Goal: Use online tool/utility: Use online tool/utility

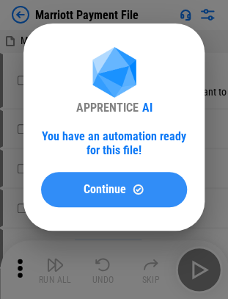
click at [113, 187] on span "Continue" at bounding box center [105, 190] width 43 height 12
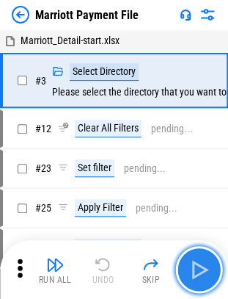
click at [209, 275] on img "button" at bounding box center [198, 269] width 23 height 23
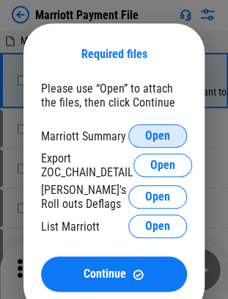
click at [168, 142] on span "Open" at bounding box center [157, 136] width 25 height 12
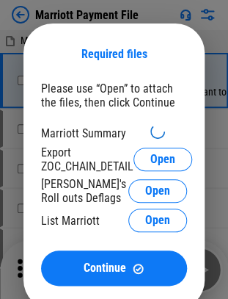
click at [46, 141] on div "Marriott Summary" at bounding box center [114, 133] width 146 height 18
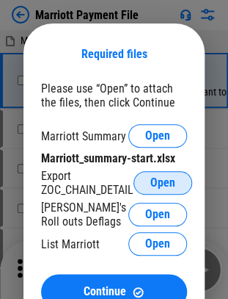
click at [150, 189] on button "Open" at bounding box center [163, 182] width 59 height 23
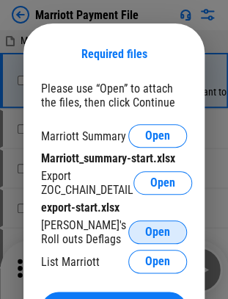
click at [151, 234] on span "Open" at bounding box center [157, 232] width 25 height 12
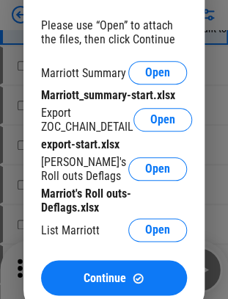
scroll to position [64, 0]
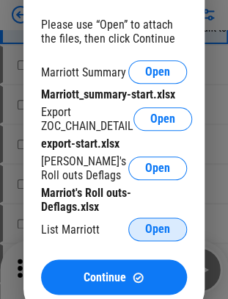
click at [158, 234] on span "Open" at bounding box center [157, 229] width 25 height 12
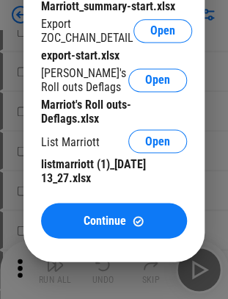
scroll to position [217, 0]
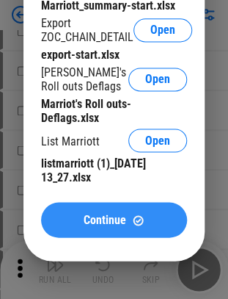
click at [70, 217] on div "Continue" at bounding box center [114, 220] width 111 height 12
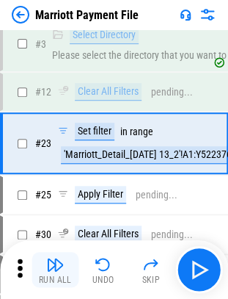
scroll to position [29, 0]
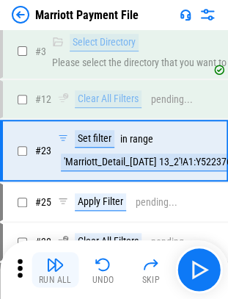
click at [43, 270] on button "Run All" at bounding box center [55, 269] width 47 height 35
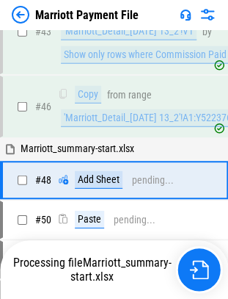
scroll to position [433, 0]
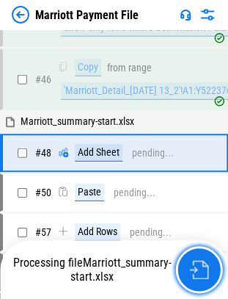
click at [200, 272] on img "button" at bounding box center [198, 269] width 19 height 19
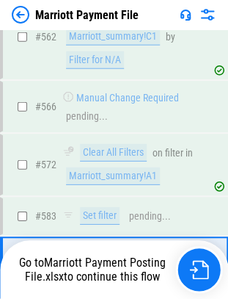
scroll to position [8666, 0]
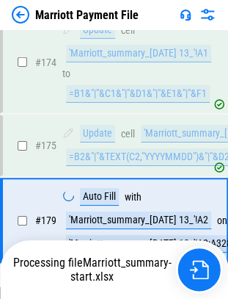
scroll to position [3300, 0]
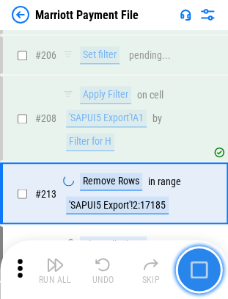
click at [202, 263] on img "button" at bounding box center [199, 270] width 18 height 18
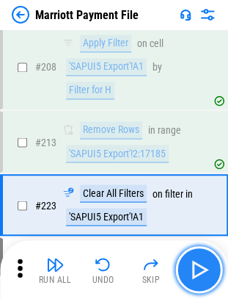
scroll to position [3641, 0]
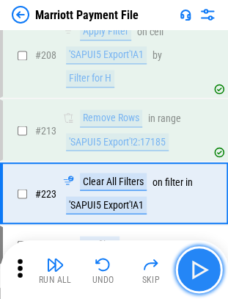
click at [199, 267] on img "button" at bounding box center [198, 269] width 23 height 23
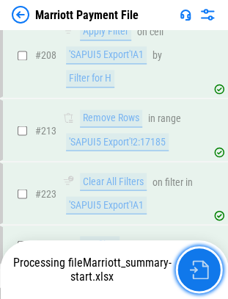
click at [199, 267] on img "button" at bounding box center [198, 269] width 19 height 19
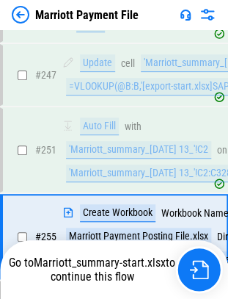
scroll to position [4153, 0]
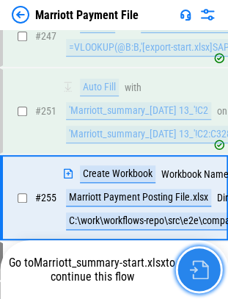
click at [191, 272] on img "button" at bounding box center [198, 269] width 19 height 19
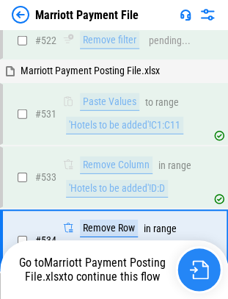
scroll to position [7981, 0]
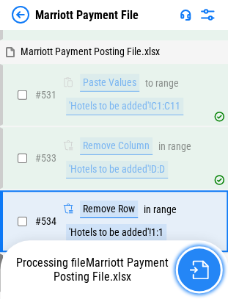
click at [200, 275] on img "button" at bounding box center [198, 269] width 19 height 19
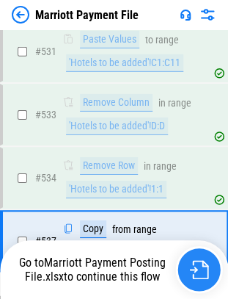
scroll to position [8044, 0]
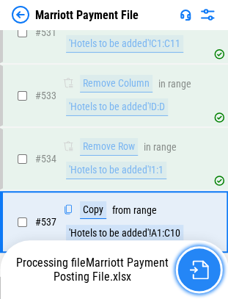
click at [206, 272] on img "button" at bounding box center [198, 269] width 19 height 19
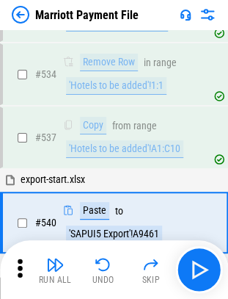
scroll to position [8128, 0]
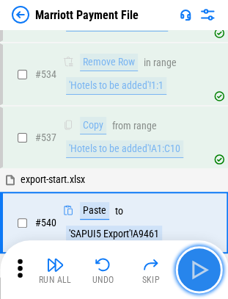
click at [196, 267] on img "button" at bounding box center [198, 269] width 23 height 23
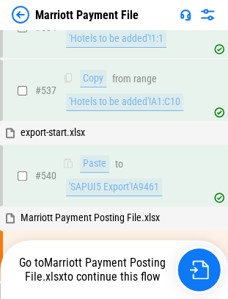
scroll to position [8208, 0]
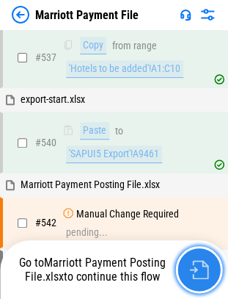
click at [200, 266] on img "button" at bounding box center [198, 269] width 19 height 19
click at [199, 261] on img "button" at bounding box center [198, 269] width 19 height 19
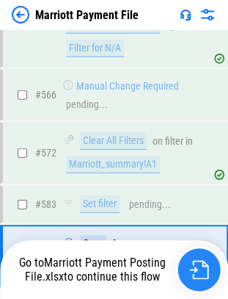
scroll to position [8666, 0]
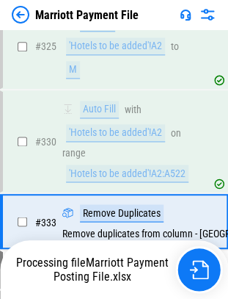
scroll to position [5669, 0]
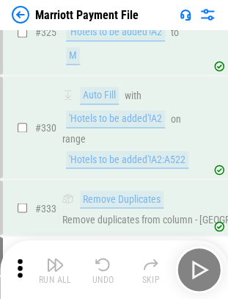
click at [192, 258] on div "Run All Undo Skip" at bounding box center [116, 269] width 214 height 47
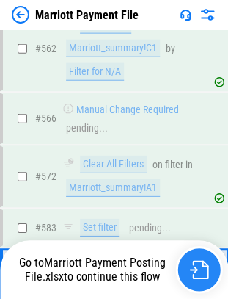
scroll to position [8666, 0]
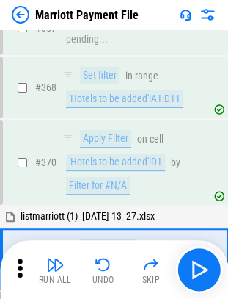
scroll to position [6120, 0]
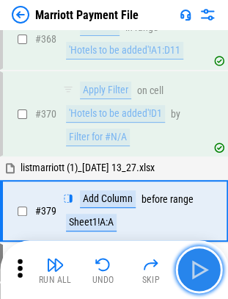
click at [200, 272] on img "button" at bounding box center [198, 269] width 23 height 23
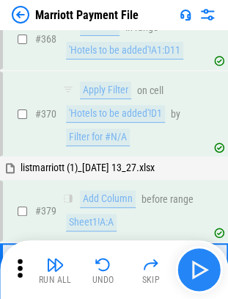
scroll to position [6183, 0]
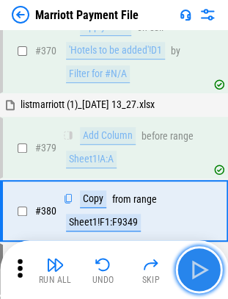
click at [200, 272] on img "button" at bounding box center [198, 269] width 23 height 23
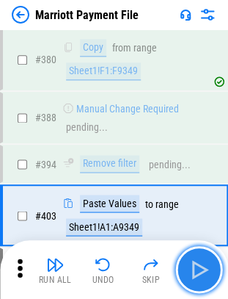
click at [200, 272] on img "button" at bounding box center [198, 269] width 23 height 23
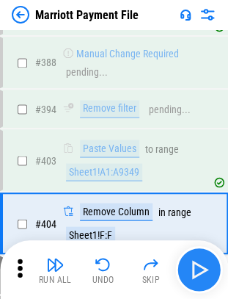
scroll to position [6401, 0]
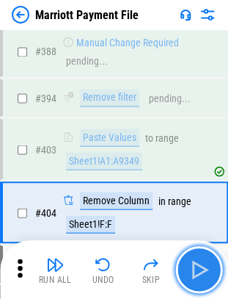
click at [200, 272] on img "button" at bounding box center [198, 269] width 23 height 23
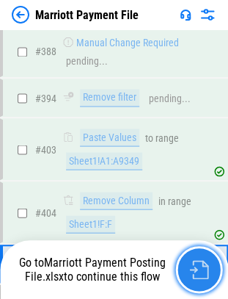
click at [198, 270] on img "button" at bounding box center [198, 269] width 19 height 19
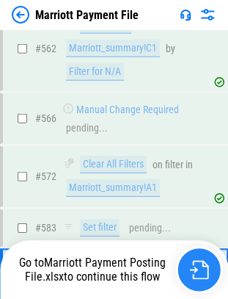
scroll to position [8666, 0]
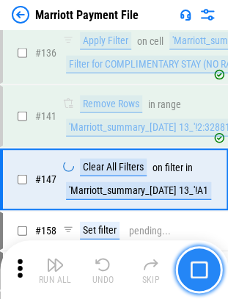
scroll to position [2409, 0]
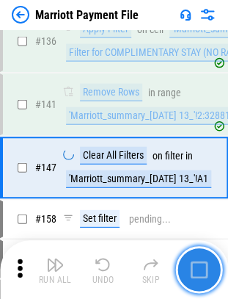
click at [198, 273] on img "button" at bounding box center [199, 270] width 18 height 18
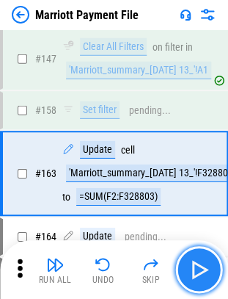
scroll to position [2522, 0]
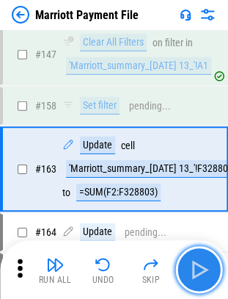
click at [197, 267] on img "button" at bounding box center [198, 269] width 23 height 23
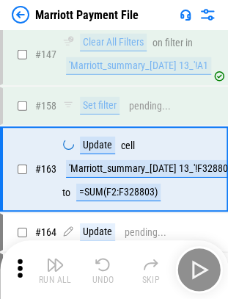
click at [197, 267] on div "Run All Undo Skip" at bounding box center [116, 269] width 214 height 47
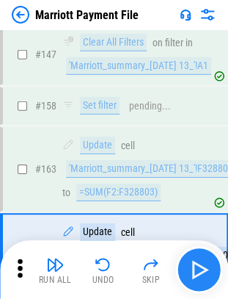
scroll to position [2608, 0]
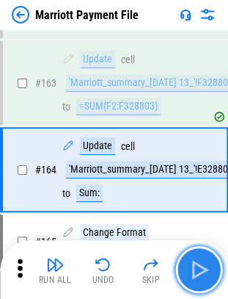
click at [197, 267] on img "button" at bounding box center [198, 269] width 23 height 23
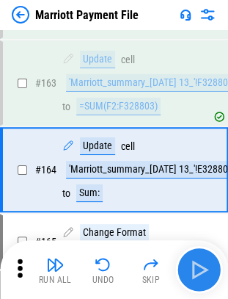
click at [197, 267] on div "Run All Undo Skip" at bounding box center [116, 269] width 214 height 47
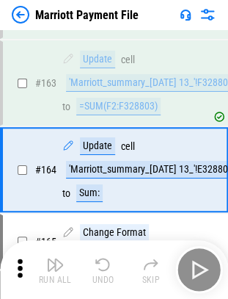
click at [197, 267] on div "Run All Undo Skip" at bounding box center [116, 269] width 214 height 47
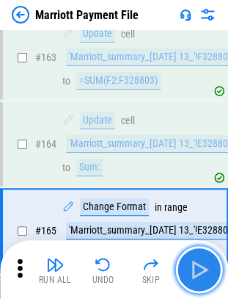
click at [197, 267] on img "button" at bounding box center [198, 269] width 23 height 23
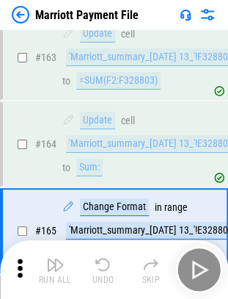
scroll to position [2694, 0]
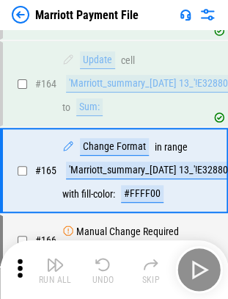
click at [197, 267] on div "Run All Undo Skip" at bounding box center [116, 269] width 214 height 47
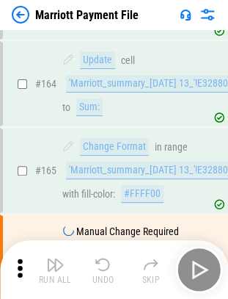
scroll to position [2798, 0]
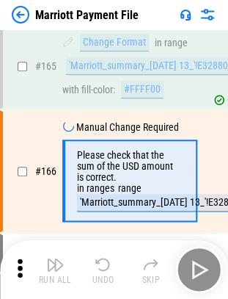
click at [197, 267] on div "Run All Undo Skip" at bounding box center [116, 269] width 214 height 47
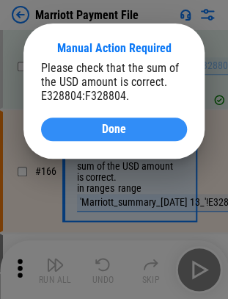
click at [140, 132] on div "Done" at bounding box center [114, 129] width 111 height 12
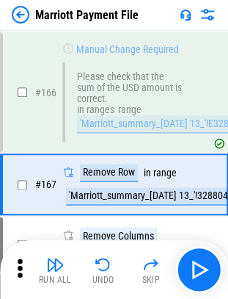
scroll to position [2889, 0]
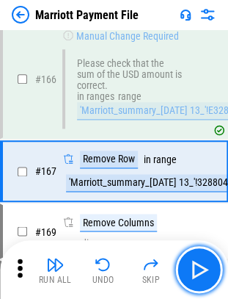
click at [203, 267] on img "button" at bounding box center [198, 269] width 23 height 23
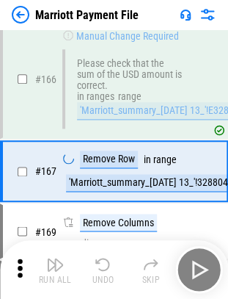
click at [203, 267] on div "Run All Undo Skip" at bounding box center [116, 269] width 214 height 47
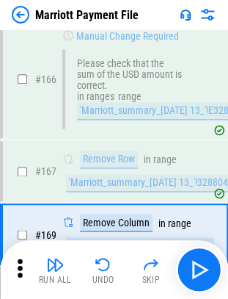
scroll to position [2952, 0]
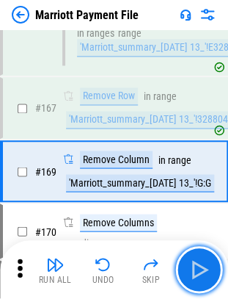
click at [203, 267] on img "button" at bounding box center [198, 269] width 23 height 23
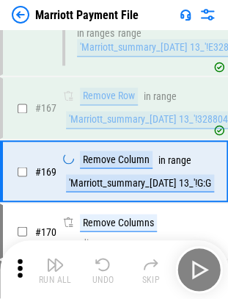
click at [203, 267] on div "Run All Undo Skip" at bounding box center [116, 269] width 214 height 47
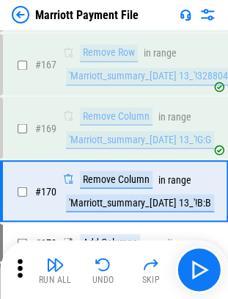
scroll to position [3015, 0]
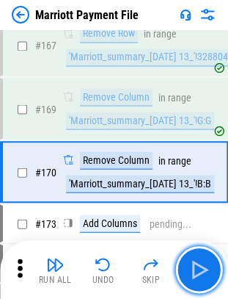
click at [203, 267] on img "button" at bounding box center [198, 269] width 23 height 23
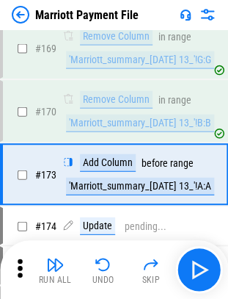
scroll to position [3077, 0]
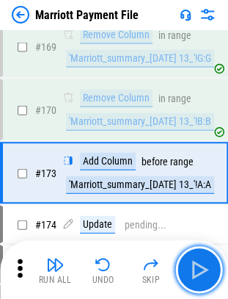
click at [203, 267] on img "button" at bounding box center [198, 269] width 23 height 23
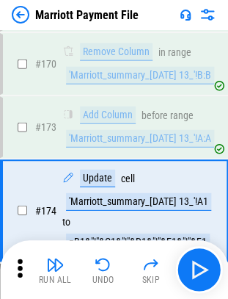
scroll to position [3151, 0]
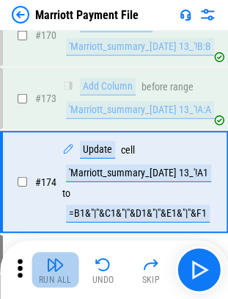
click at [57, 268] on img "button" at bounding box center [55, 265] width 18 height 18
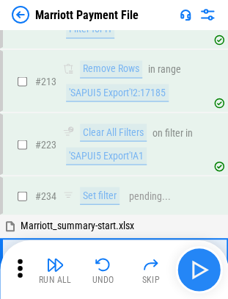
scroll to position [3773, 0]
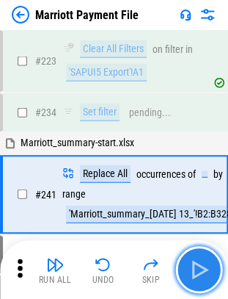
click at [202, 261] on img "button" at bounding box center [198, 269] width 23 height 23
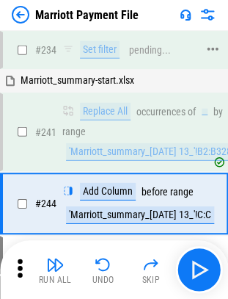
scroll to position [3844, 0]
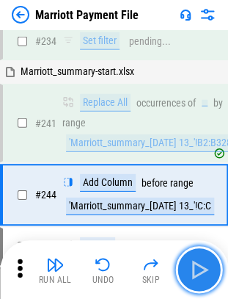
click at [192, 272] on img "button" at bounding box center [198, 269] width 23 height 23
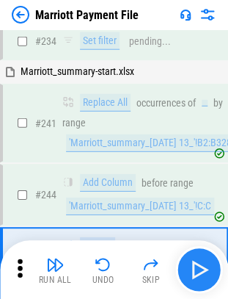
scroll to position [3919, 0]
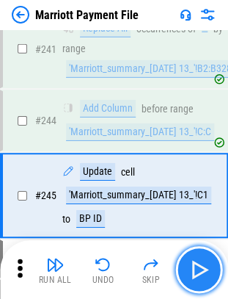
click at [192, 272] on img "button" at bounding box center [198, 269] width 23 height 23
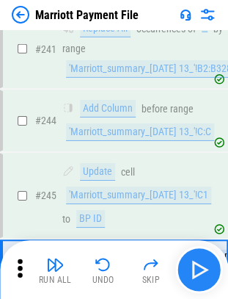
scroll to position [3993, 0]
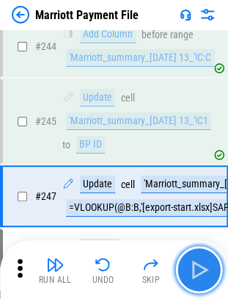
click at [192, 272] on img "button" at bounding box center [198, 269] width 23 height 23
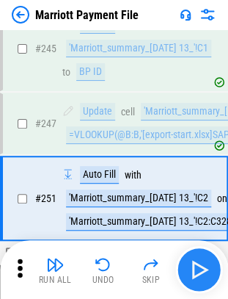
scroll to position [4067, 0]
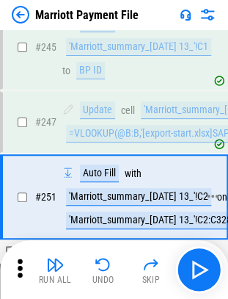
click at [138, 188] on div "'Marriott_summary_[DATE] 13_'!C2" at bounding box center [138, 197] width 145 height 18
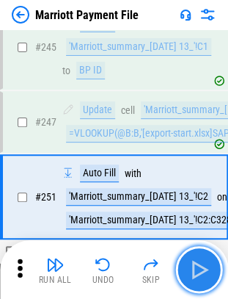
click at [198, 266] on img "button" at bounding box center [198, 269] width 23 height 23
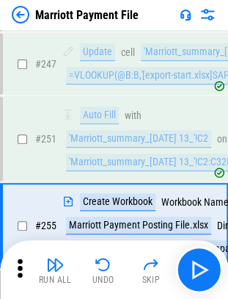
scroll to position [4153, 0]
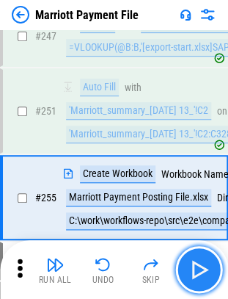
click at [212, 270] on button "button" at bounding box center [199, 269] width 47 height 47
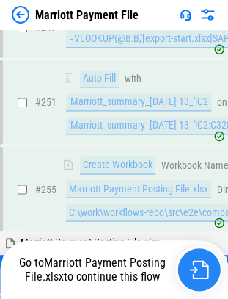
scroll to position [4347, 0]
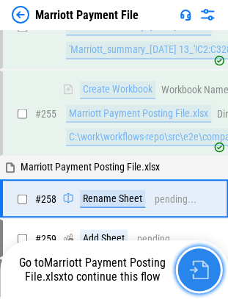
click at [203, 274] on img "button" at bounding box center [198, 269] width 19 height 19
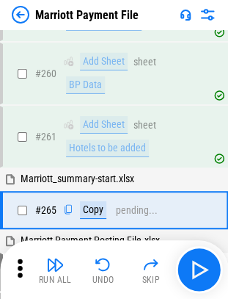
scroll to position [4644, 0]
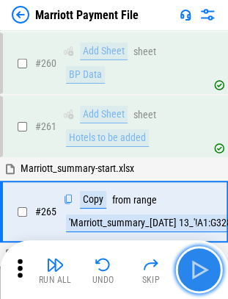
click at [201, 282] on button "button" at bounding box center [199, 269] width 47 height 47
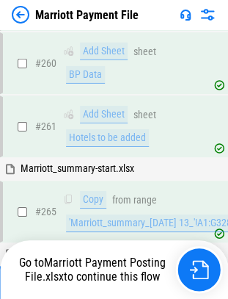
scroll to position [4729, 0]
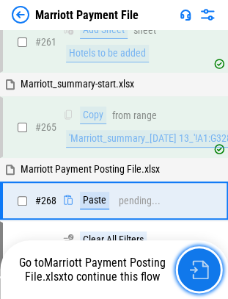
click at [201, 282] on button "button" at bounding box center [199, 269] width 47 height 47
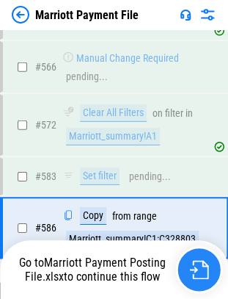
scroll to position [8666, 0]
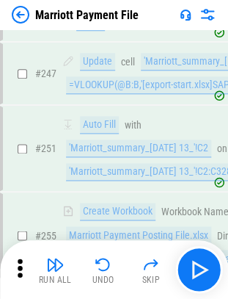
scroll to position [4371, 0]
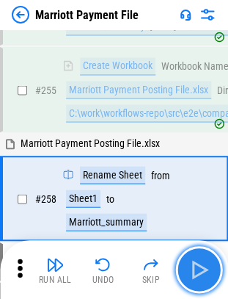
click at [201, 282] on button "button" at bounding box center [199, 269] width 47 height 47
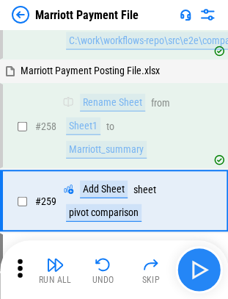
scroll to position [4446, 0]
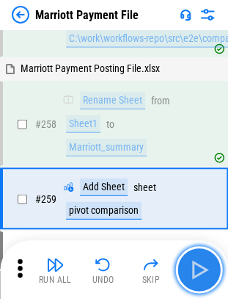
click at [201, 282] on button "button" at bounding box center [199, 269] width 47 height 47
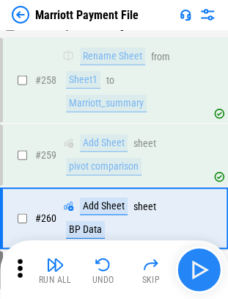
scroll to position [4508, 0]
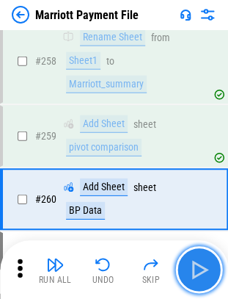
click at [201, 282] on button "button" at bounding box center [199, 269] width 47 height 47
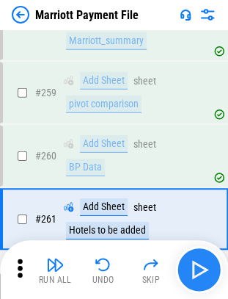
scroll to position [4571, 0]
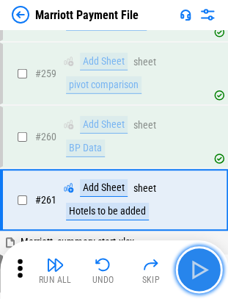
click at [201, 282] on button "button" at bounding box center [199, 269] width 47 height 47
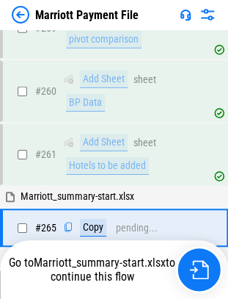
scroll to position [4644, 0]
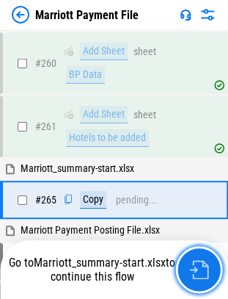
click at [201, 282] on button "button" at bounding box center [199, 269] width 47 height 47
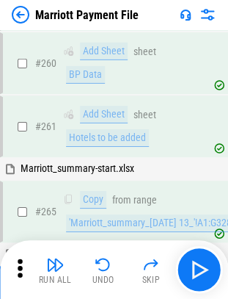
scroll to position [4729, 0]
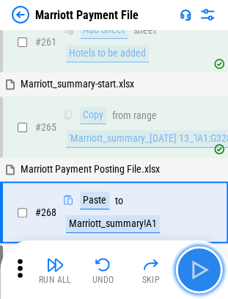
click at [201, 282] on button "button" at bounding box center [199, 269] width 47 height 47
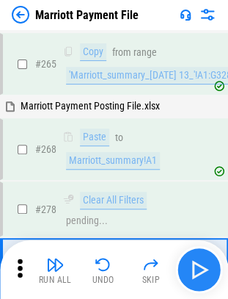
scroll to position [4859, 0]
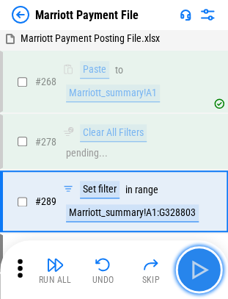
click at [203, 268] on img "button" at bounding box center [198, 269] width 23 height 23
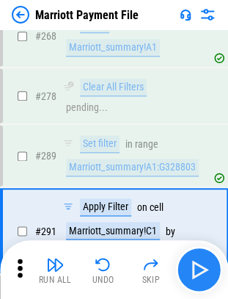
scroll to position [4933, 0]
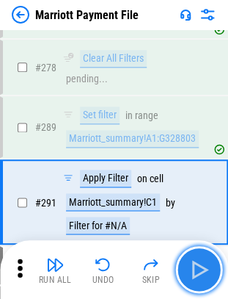
click at [203, 268] on img "button" at bounding box center [198, 269] width 23 height 23
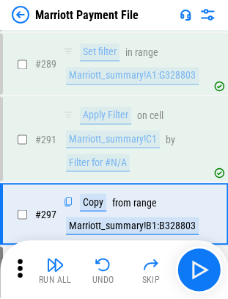
scroll to position [5008, 0]
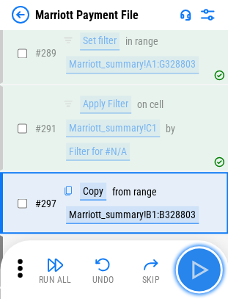
click at [206, 273] on img "button" at bounding box center [198, 269] width 23 height 23
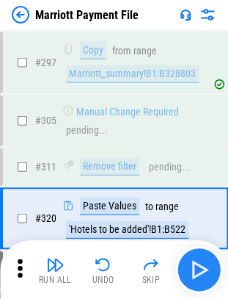
scroll to position [5163, 0]
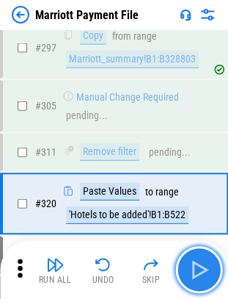
click at [206, 273] on img "button" at bounding box center [198, 269] width 23 height 23
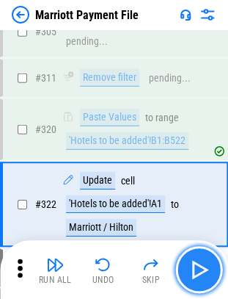
click at [206, 273] on img "button" at bounding box center [198, 269] width 23 height 23
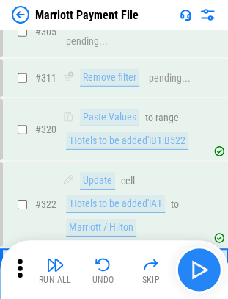
scroll to position [5323, 0]
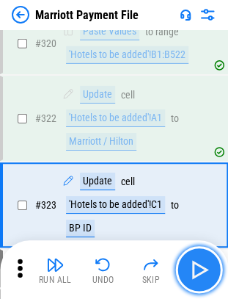
click at [206, 273] on img "button" at bounding box center [198, 269] width 23 height 23
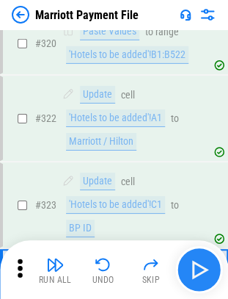
scroll to position [5409, 0]
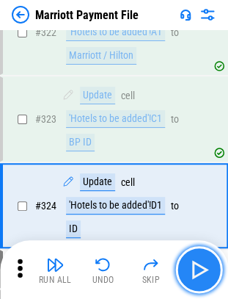
click at [206, 273] on img "button" at bounding box center [198, 269] width 23 height 23
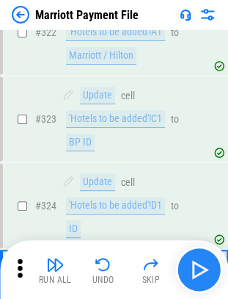
scroll to position [5495, 0]
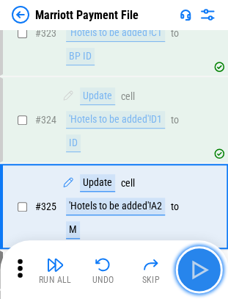
click at [206, 273] on img "button" at bounding box center [198, 269] width 23 height 23
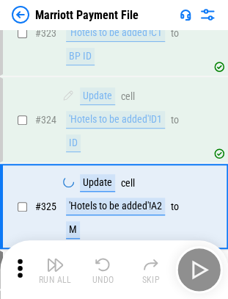
click at [206, 273] on div "Run All Undo Skip" at bounding box center [116, 269] width 214 height 47
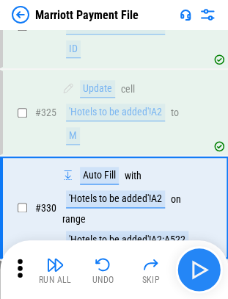
scroll to position [5589, 0]
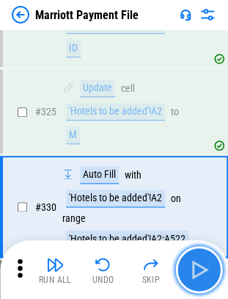
click at [206, 273] on img "button" at bounding box center [198, 269] width 23 height 23
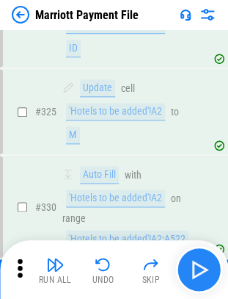
scroll to position [5669, 0]
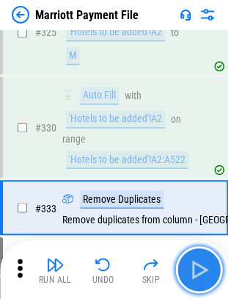
click at [206, 273] on img "button" at bounding box center [198, 269] width 23 height 23
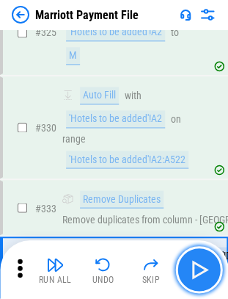
click at [200, 272] on img "button" at bounding box center [198, 269] width 23 height 23
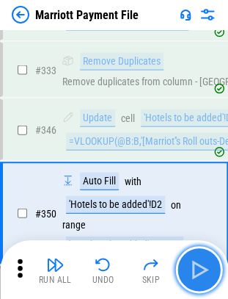
scroll to position [5811, 0]
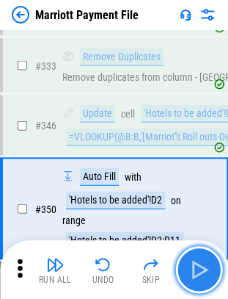
click at [200, 272] on img "button" at bounding box center [198, 269] width 23 height 23
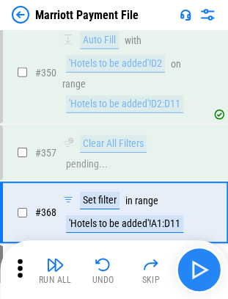
scroll to position [5950, 0]
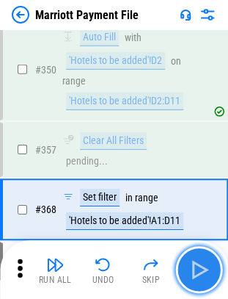
click at [200, 272] on img "button" at bounding box center [198, 269] width 23 height 23
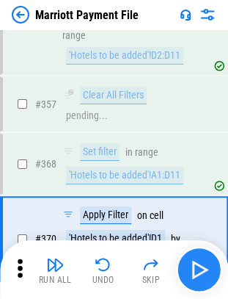
scroll to position [6024, 0]
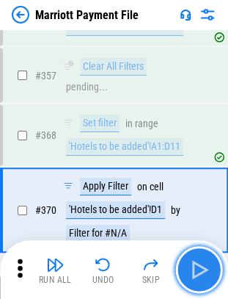
click at [200, 272] on img "button" at bounding box center [198, 269] width 23 height 23
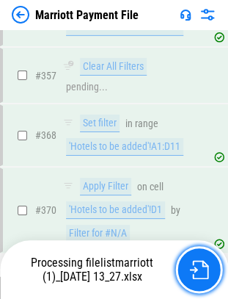
click at [200, 272] on img "button" at bounding box center [198, 269] width 19 height 19
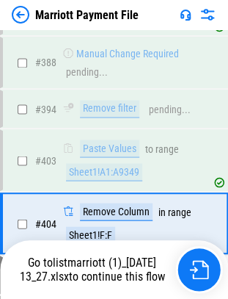
scroll to position [6401, 0]
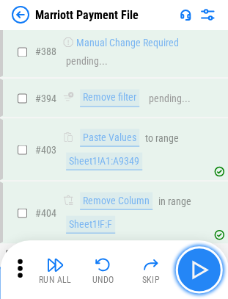
click at [206, 265] on img "button" at bounding box center [198, 269] width 23 height 23
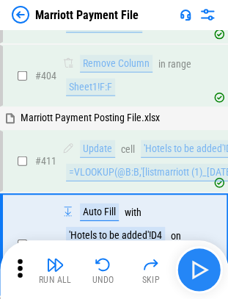
scroll to position [6568, 0]
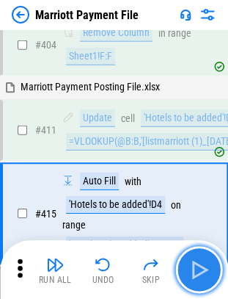
click at [206, 265] on img "button" at bounding box center [198, 269] width 23 height 23
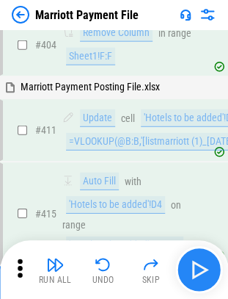
scroll to position [6651, 0]
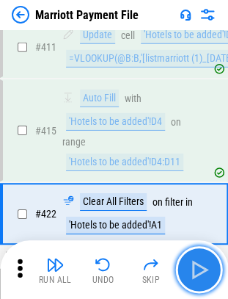
click at [206, 265] on img "button" at bounding box center [198, 269] width 23 height 23
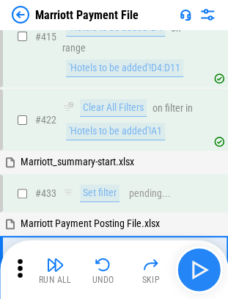
scroll to position [6809, 0]
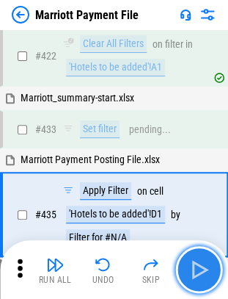
click at [195, 272] on img "button" at bounding box center [198, 269] width 23 height 23
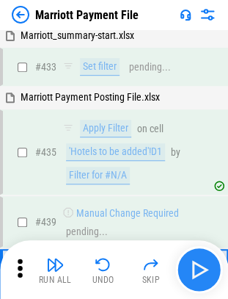
scroll to position [6936, 0]
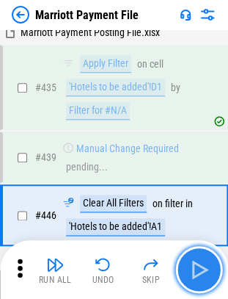
click at [195, 272] on img "button" at bounding box center [198, 269] width 23 height 23
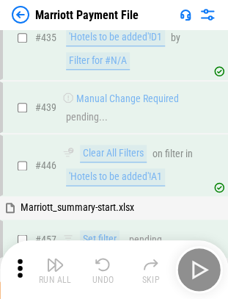
scroll to position [7107, 0]
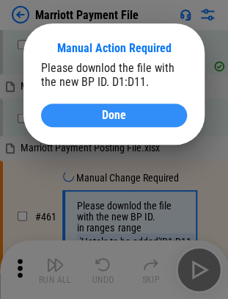
click at [98, 125] on button "Done" at bounding box center [114, 115] width 146 height 23
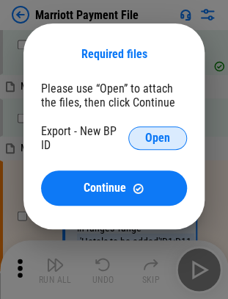
click at [148, 137] on span "Open" at bounding box center [157, 138] width 25 height 12
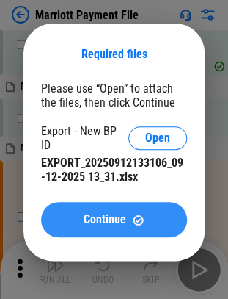
click at [98, 209] on button "Continue" at bounding box center [114, 219] width 146 height 35
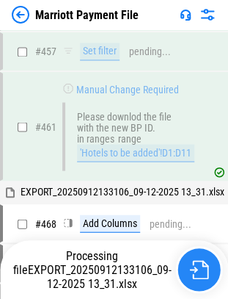
scroll to position [7063, 0]
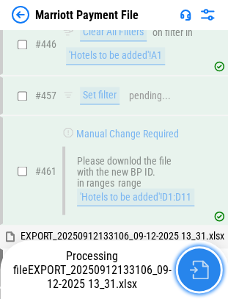
click at [203, 270] on img "button" at bounding box center [198, 269] width 19 height 19
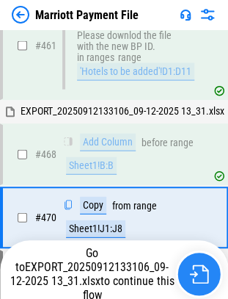
scroll to position [7189, 0]
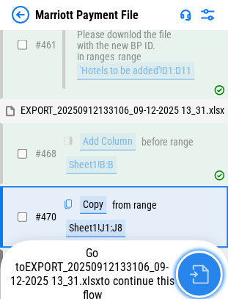
click at [200, 270] on img "button" at bounding box center [198, 273] width 19 height 19
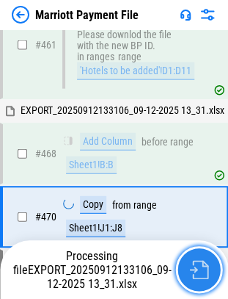
click at [200, 270] on img "button" at bounding box center [198, 269] width 19 height 19
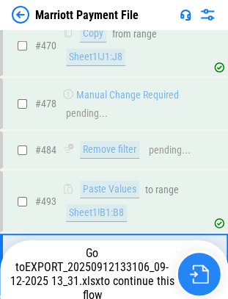
scroll to position [7406, 0]
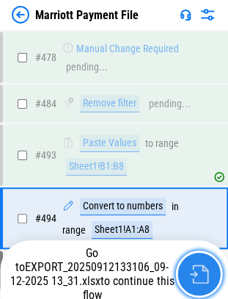
click at [193, 266] on img "button" at bounding box center [198, 273] width 19 height 19
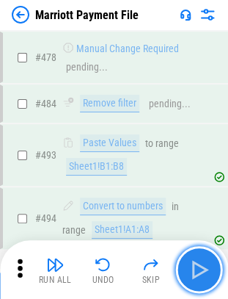
click at [203, 270] on img "button" at bounding box center [198, 269] width 23 height 23
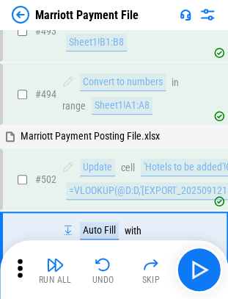
scroll to position [7574, 0]
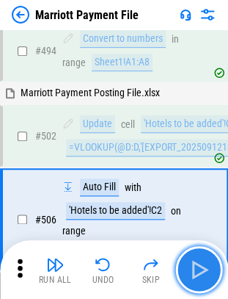
click at [203, 261] on img "button" at bounding box center [198, 269] width 23 height 23
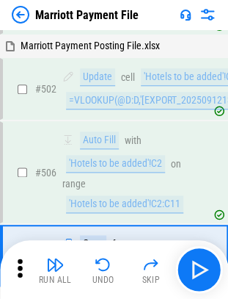
scroll to position [7657, 0]
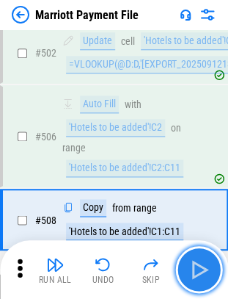
click at [198, 267] on img "button" at bounding box center [198, 269] width 23 height 23
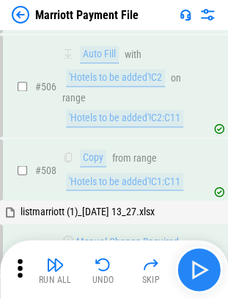
scroll to position [7856, 0]
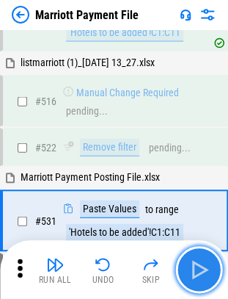
click at [198, 267] on img "button" at bounding box center [198, 269] width 23 height 23
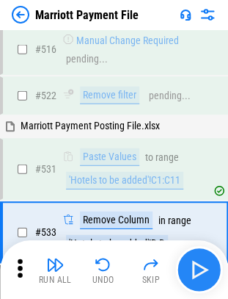
scroll to position [7918, 0]
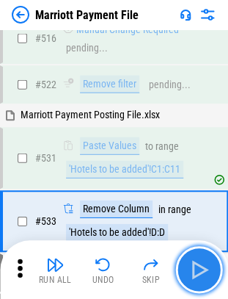
click at [209, 275] on img "button" at bounding box center [198, 269] width 23 height 23
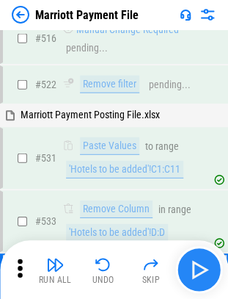
scroll to position [7981, 0]
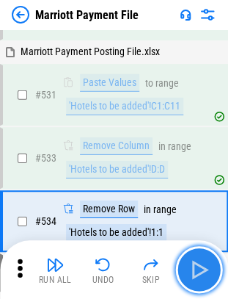
click at [200, 275] on img "button" at bounding box center [198, 269] width 23 height 23
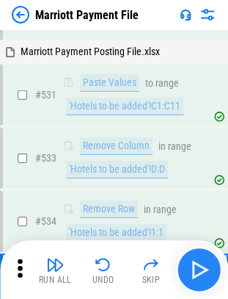
scroll to position [8044, 0]
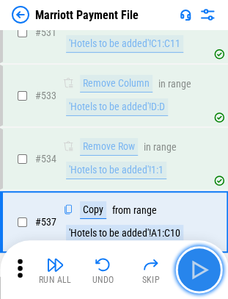
click at [200, 275] on img "button" at bounding box center [198, 269] width 23 height 23
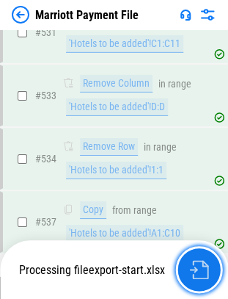
click at [200, 275] on img "button" at bounding box center [198, 269] width 19 height 19
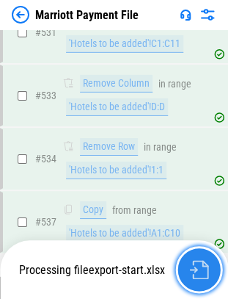
click at [206, 267] on img "button" at bounding box center [198, 269] width 19 height 19
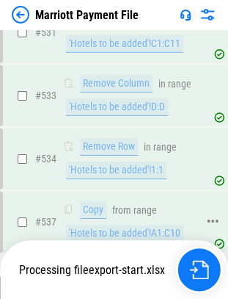
click at [137, 225] on div "'Hotels to be added'!A1:C10" at bounding box center [124, 234] width 117 height 18
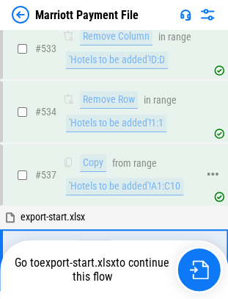
scroll to position [8128, 0]
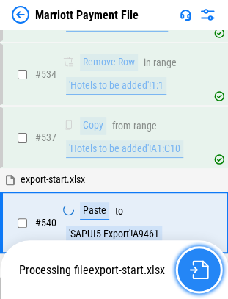
click at [199, 261] on img "button" at bounding box center [198, 269] width 19 height 19
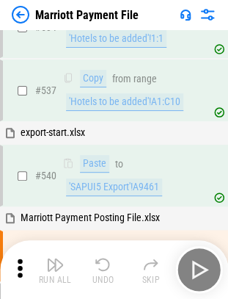
scroll to position [8208, 0]
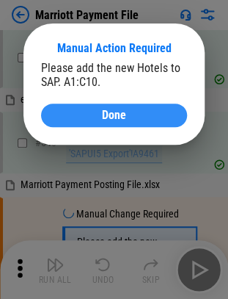
click at [126, 124] on button "Done" at bounding box center [114, 115] width 146 height 23
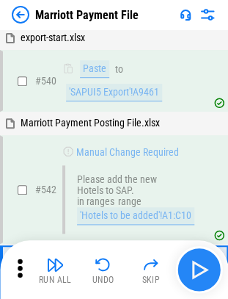
scroll to position [8323, 0]
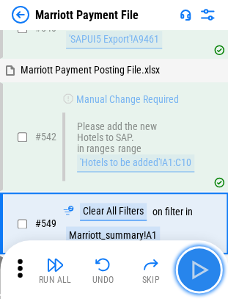
click at [196, 270] on img "button" at bounding box center [198, 269] width 23 height 23
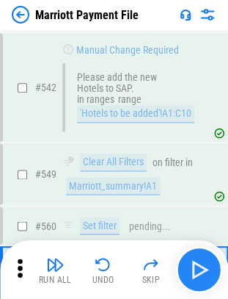
scroll to position [8436, 0]
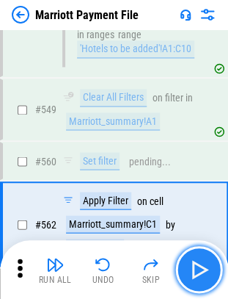
click at [196, 270] on img "button" at bounding box center [198, 269] width 23 height 23
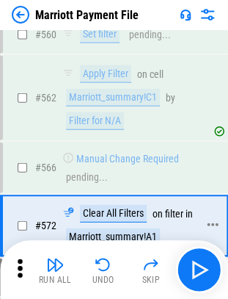
scroll to position [8563, 0]
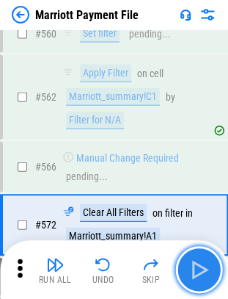
click at [199, 276] on img "button" at bounding box center [198, 269] width 23 height 23
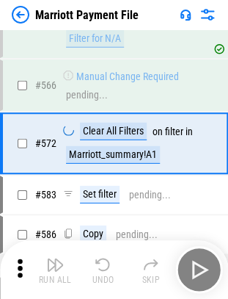
scroll to position [8659, 0]
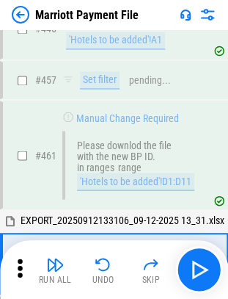
scroll to position [7126, 0]
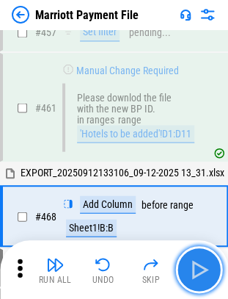
click at [200, 270] on img "button" at bounding box center [198, 269] width 23 height 23
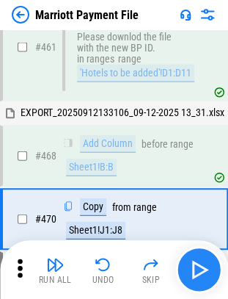
scroll to position [7189, 0]
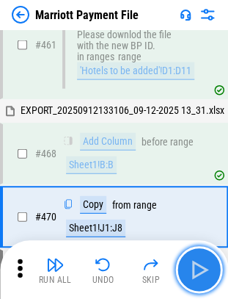
click at [200, 270] on img "button" at bounding box center [198, 269] width 23 height 23
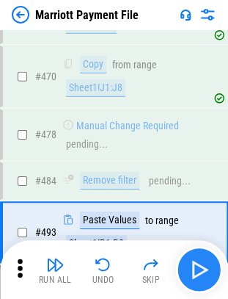
scroll to position [7344, 0]
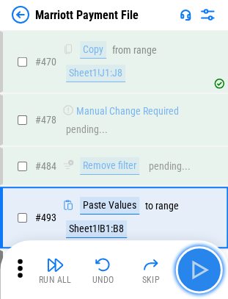
click at [200, 270] on img "button" at bounding box center [198, 269] width 23 height 23
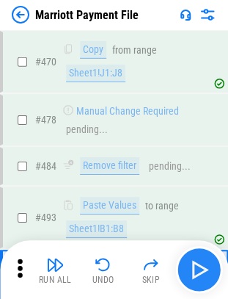
scroll to position [7406, 0]
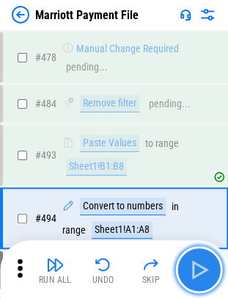
click at [200, 270] on img "button" at bounding box center [198, 269] width 23 height 23
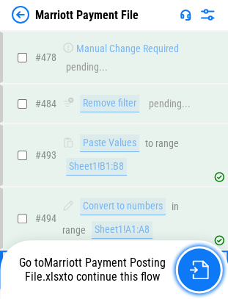
click at [200, 270] on img "button" at bounding box center [198, 269] width 19 height 19
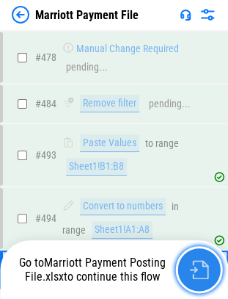
click at [200, 270] on img "button" at bounding box center [198, 269] width 19 height 19
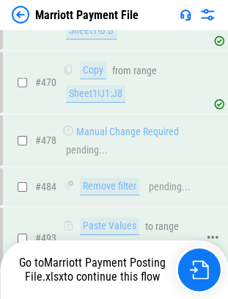
scroll to position [7324, 0]
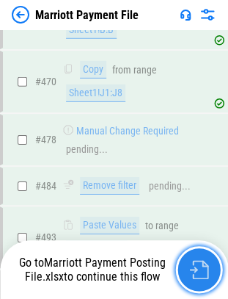
click at [193, 266] on img "button" at bounding box center [198, 269] width 19 height 19
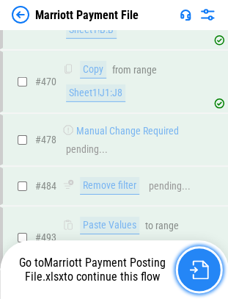
click at [193, 266] on img "button" at bounding box center [198, 269] width 19 height 19
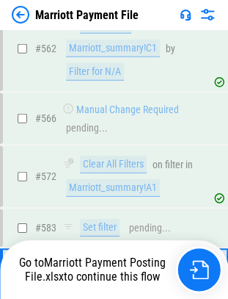
scroll to position [8666, 0]
